Goal: Transaction & Acquisition: Register for event/course

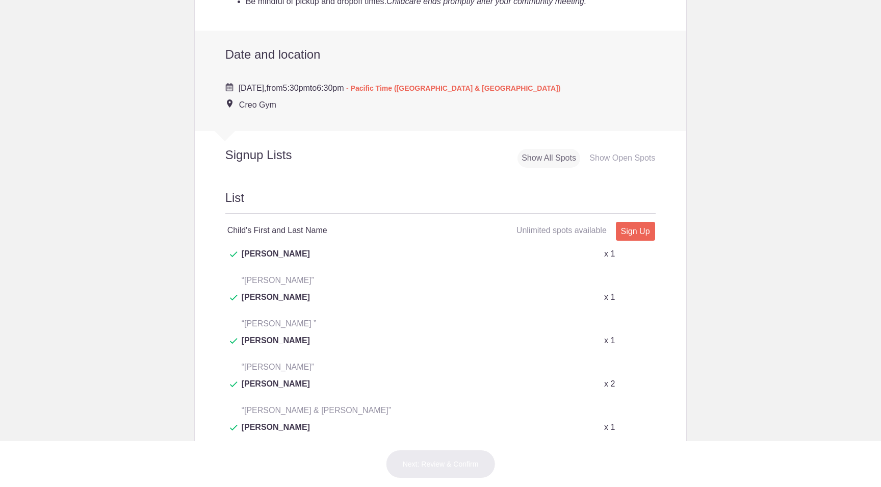
scroll to position [379, 0]
click at [287, 210] on h2 "List" at bounding box center [440, 202] width 431 height 25
click at [632, 231] on link "Sign Up" at bounding box center [635, 231] width 39 height 19
type input "1"
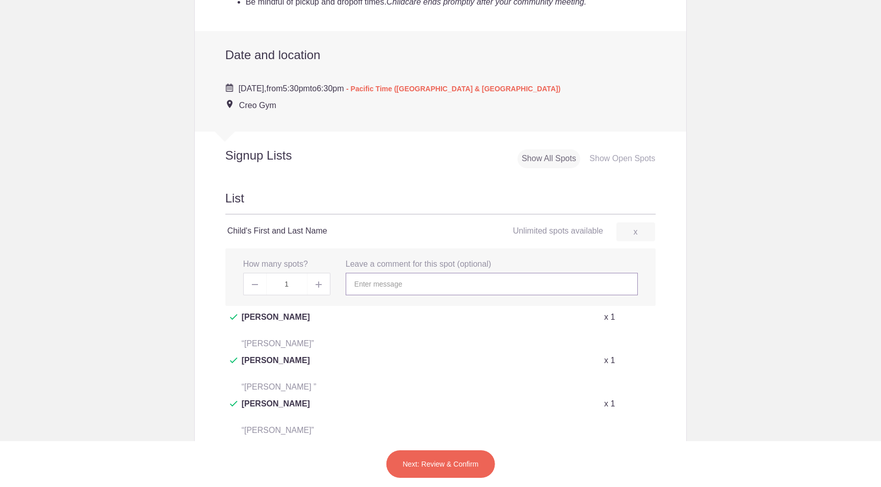
click at [393, 285] on input "text" at bounding box center [492, 284] width 292 height 22
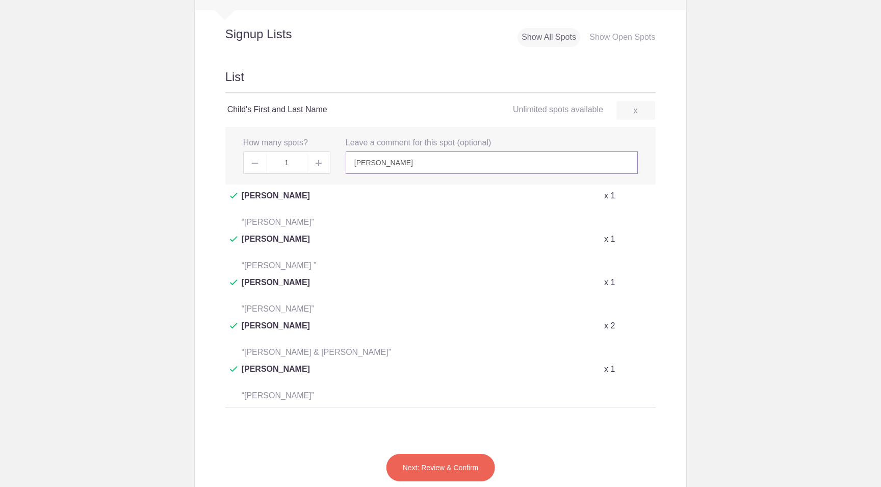
scroll to position [518, 0]
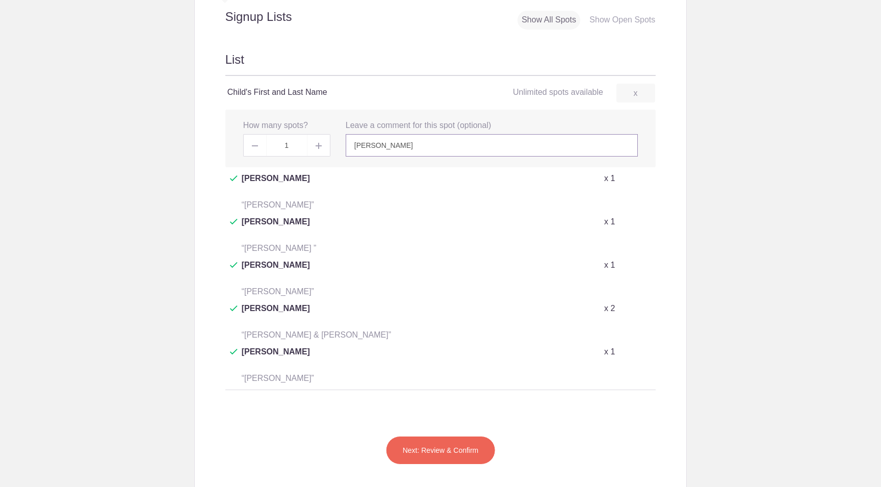
type input "Ruby Arellano"
click at [449, 436] on button "Next: Review & Confirm" at bounding box center [441, 450] width 110 height 29
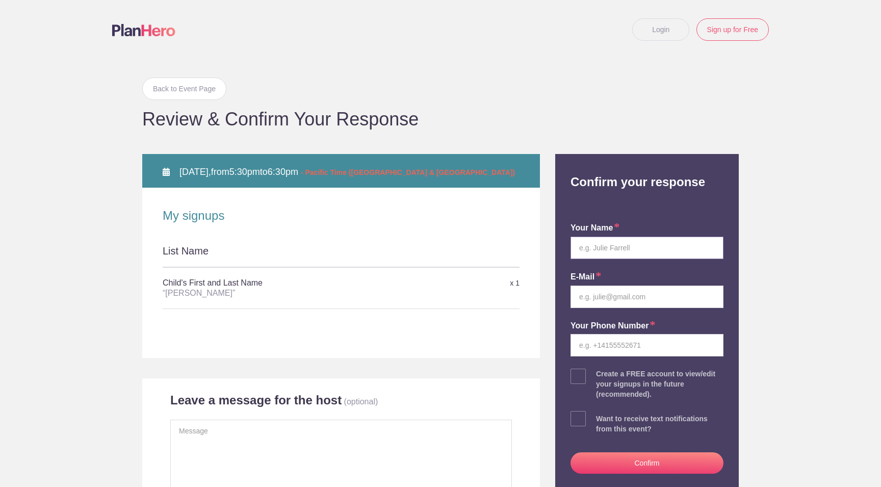
click at [614, 247] on input "text" at bounding box center [647, 248] width 153 height 22
type input "Cheri M Arellano"
type input "cheri@divinelightcodes.com"
type input "4806485468"
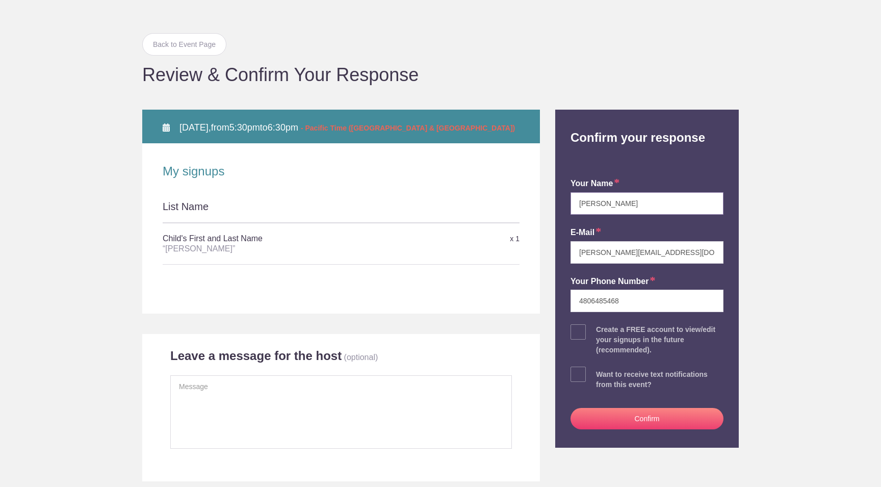
scroll to position [57, 0]
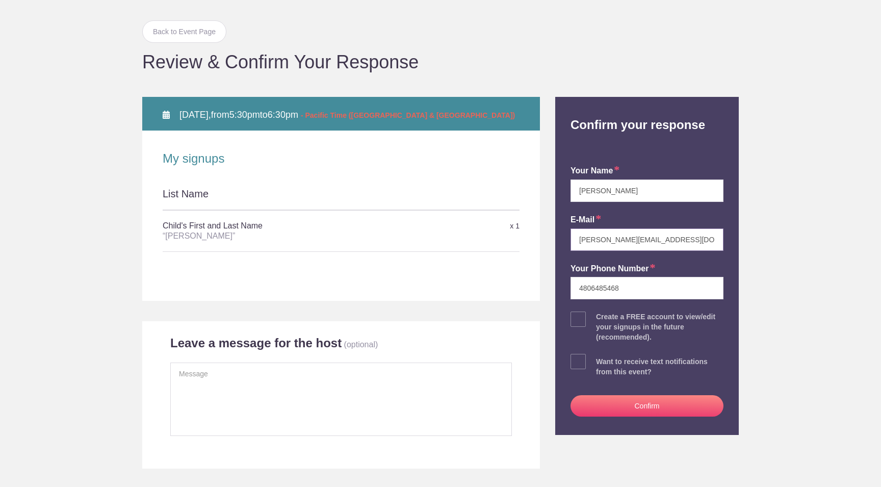
drag, startPoint x: 626, startPoint y: 240, endPoint x: 530, endPoint y: 235, distance: 96.5
click at [530, 235] on div "Back to Event Page Back to Event Page Review & Confirm Your Response WED Septem…" at bounding box center [441, 235] width 612 height 467
type input "cheriarellano7@gmail.com"
drag, startPoint x: 623, startPoint y: 288, endPoint x: 540, endPoint y: 287, distance: 82.6
click at [540, 287] on div "Back to Event Page Back to Event Page Review & Confirm Your Response WED Septem…" at bounding box center [441, 235] width 612 height 467
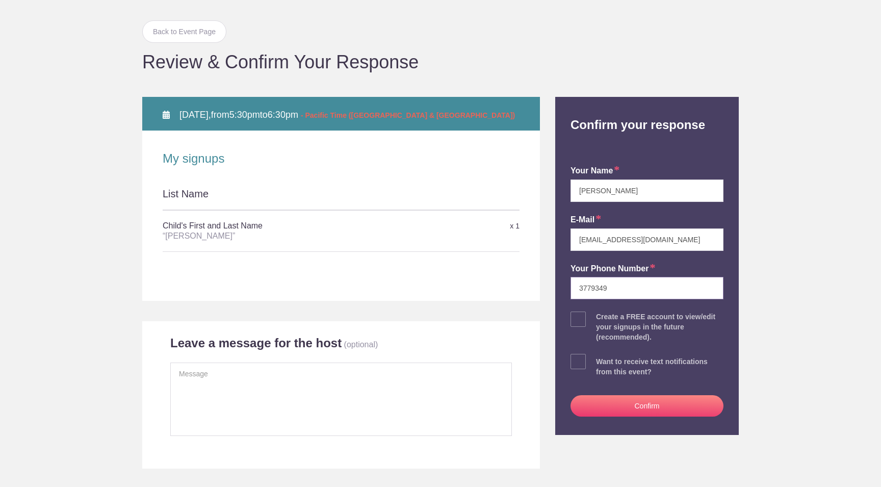
click at [576, 289] on input "3779349" at bounding box center [647, 288] width 153 height 22
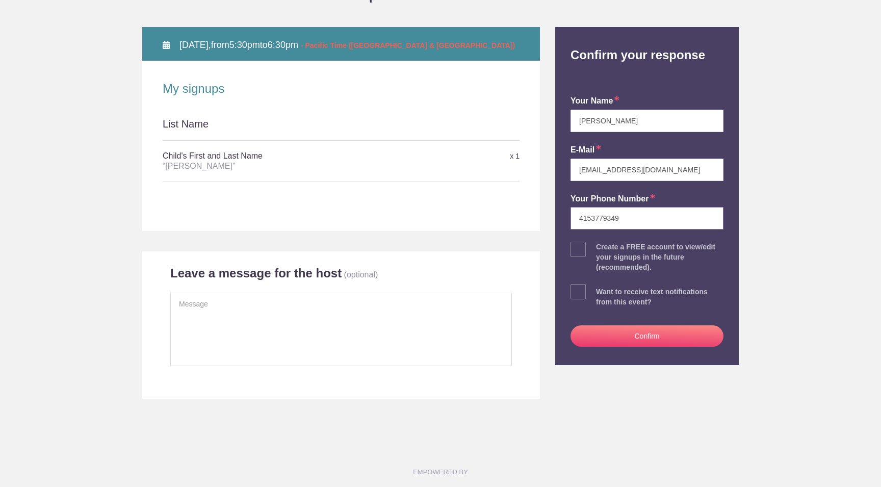
scroll to position [127, 0]
type input "4153779349"
click at [661, 335] on button "Confirm" at bounding box center [647, 335] width 153 height 21
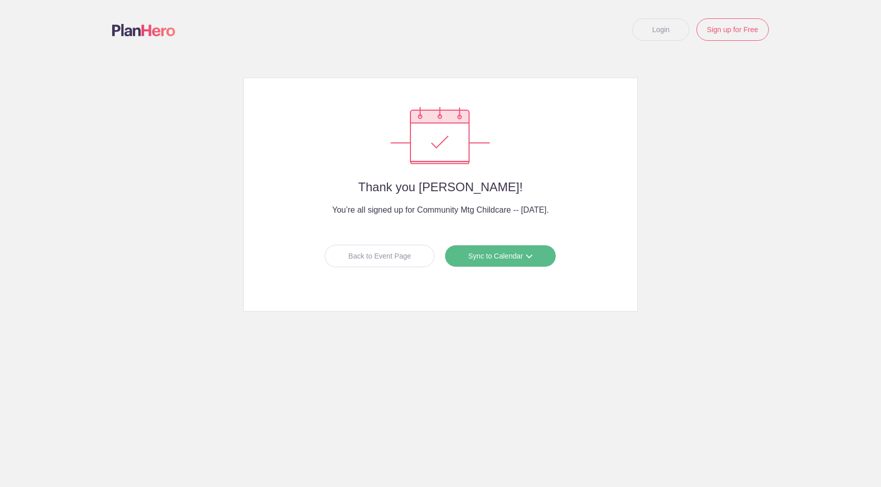
click at [527, 255] on span at bounding box center [529, 255] width 7 height 7
click at [479, 322] on link "Apple iCal" at bounding box center [496, 320] width 91 height 20
